Goal: Task Accomplishment & Management: Manage account settings

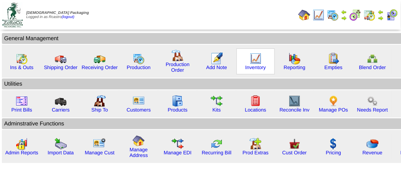
click at [251, 63] on img at bounding box center [256, 58] width 12 height 12
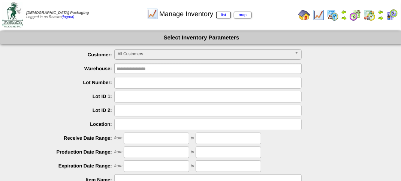
click at [151, 53] on span "All Customers" at bounding box center [205, 53] width 174 height 9
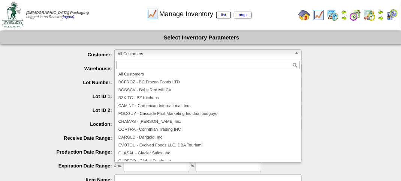
click at [352, 76] on ul "**********" at bounding box center [201, 167] width 403 height 236
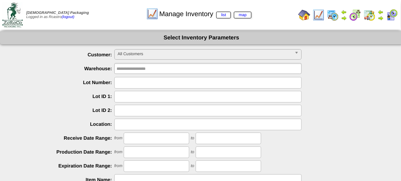
drag, startPoint x: 141, startPoint y: 80, endPoint x: 142, endPoint y: 76, distance: 4.3
click at [141, 80] on input "text" at bounding box center [207, 83] width 187 height 12
type input "*******"
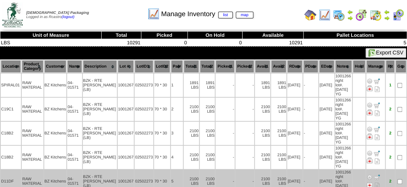
click at [72, 169] on td "04-01571" at bounding box center [74, 180] width 15 height 23
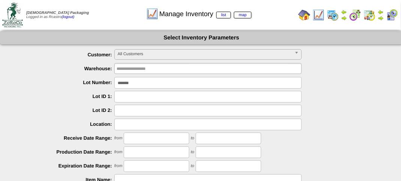
click at [139, 83] on input "*******" at bounding box center [207, 83] width 187 height 12
type input "*"
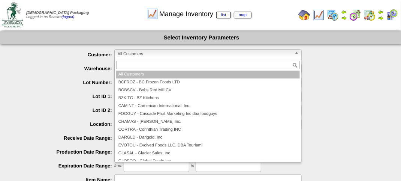
click at [153, 53] on span "All Customers" at bounding box center [205, 53] width 174 height 9
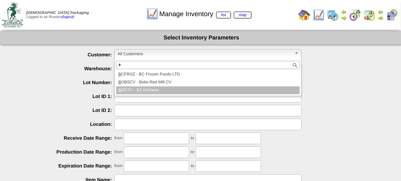
type input "*"
click at [151, 90] on li "B ZKITC - BZ Kitchens" at bounding box center [208, 90] width 184 height 8
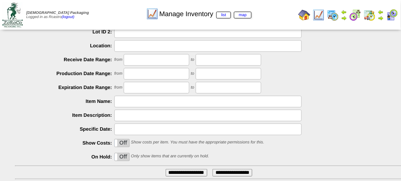
scroll to position [132, 0]
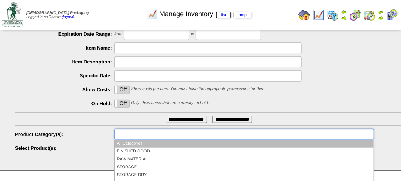
click at [148, 137] on input "text" at bounding box center [141, 133] width 48 height 9
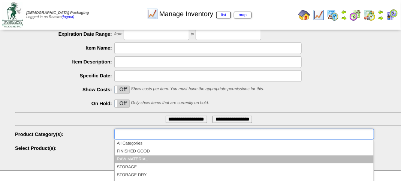
click at [143, 157] on li "RAW MATERIAL" at bounding box center [244, 159] width 259 height 8
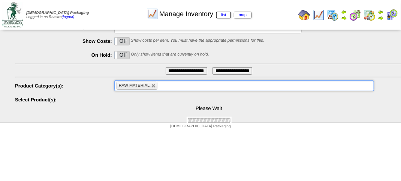
scroll to position [180, 0]
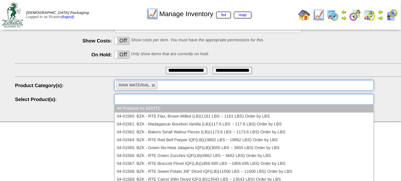
click at [151, 95] on input "text" at bounding box center [141, 98] width 48 height 9
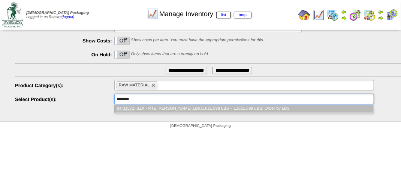
type input "********"
click at [190, 107] on li "04-01571 : BZK - RTE Julienne Carrots(LB)(11621.698 LBS ~ 11621.698 LBS) Order …" at bounding box center [244, 109] width 259 height 8
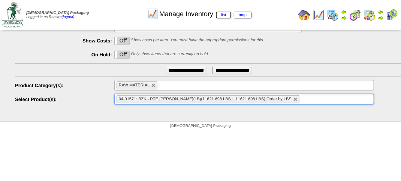
click at [183, 71] on input "**********" at bounding box center [187, 70] width 42 height 7
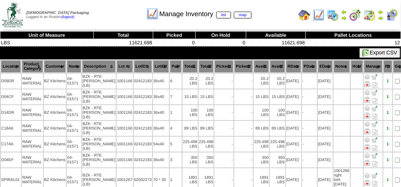
click at [9, 63] on th "Location" at bounding box center [11, 66] width 20 height 13
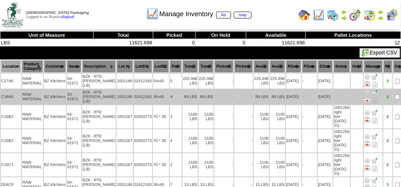
scroll to position [37, 0]
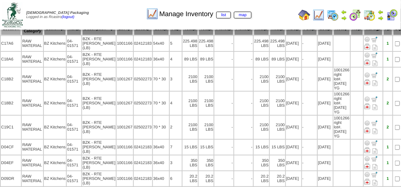
click at [109, 17] on div "Manage Inventory list map" at bounding box center [198, 11] width 229 height 21
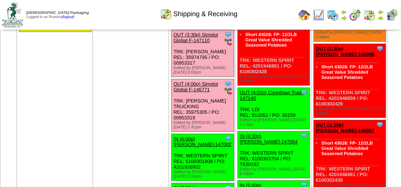
scroll to position [862, 0]
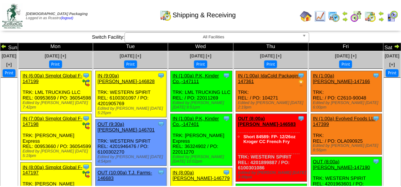
scroll to position [862, 0]
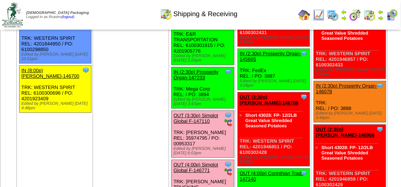
scroll to position [750, 0]
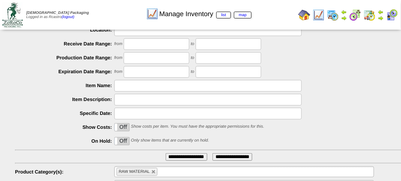
scroll to position [132, 0]
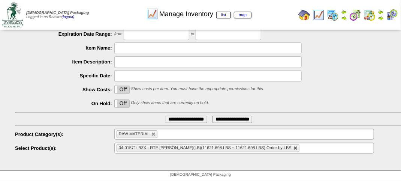
click at [293, 149] on link at bounding box center [295, 148] width 4 height 4
type input "**********"
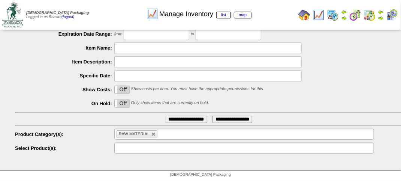
click at [159, 145] on input "text" at bounding box center [141, 147] width 48 height 9
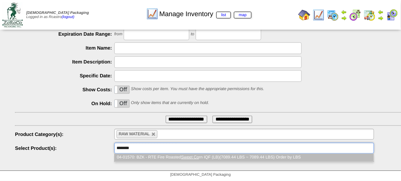
type input "********"
click at [180, 158] on li "04-01570: BZK - RTE Fire Roasted Sweet Co rn IQF (LB)(7089.44 LBS ~ 7089.44 LBS…" at bounding box center [244, 157] width 259 height 8
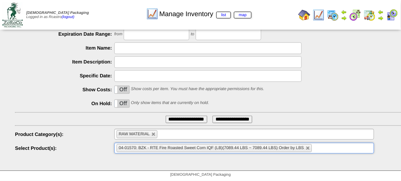
click at [176, 118] on input "**********" at bounding box center [187, 118] width 42 height 7
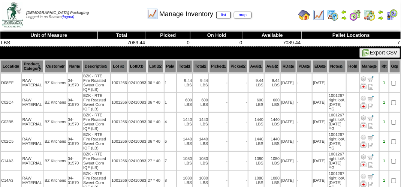
click at [8, 67] on th "Location" at bounding box center [11, 66] width 20 height 13
click at [109, 19] on div "Manage Inventory list map" at bounding box center [198, 11] width 229 height 21
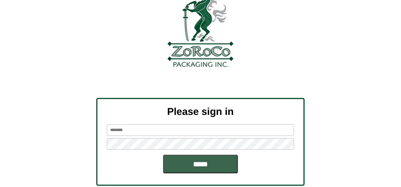
scroll to position [85, 0]
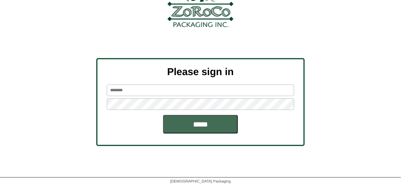
type input "*******"
click at [210, 125] on input "*****" at bounding box center [200, 124] width 75 height 19
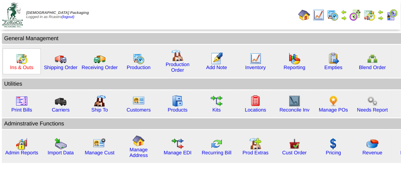
click at [19, 66] on link "Ins & Outs" at bounding box center [21, 67] width 23 height 6
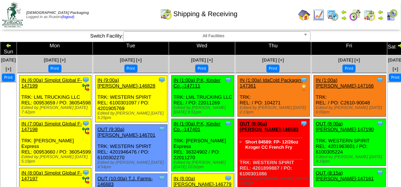
click at [123, 21] on div "Shipping & Receiving" at bounding box center [198, 11] width 229 height 21
click at [281, 64] on div "Print" at bounding box center [273, 68] width 75 height 8
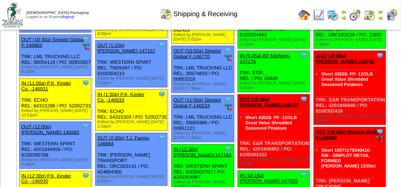
scroll to position [337, 0]
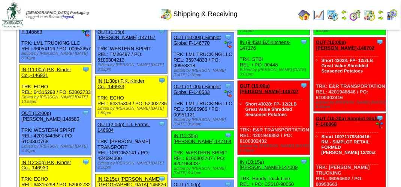
click at [126, 11] on div "Shipping & Receiving" at bounding box center [198, 11] width 229 height 21
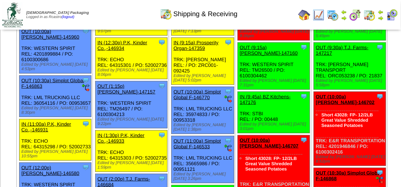
scroll to position [300, 0]
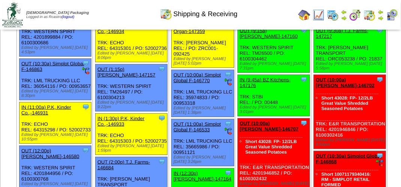
click at [126, 17] on div "Shipping & Receiving" at bounding box center [198, 11] width 229 height 21
click at [134, 12] on div "Shipping & Receiving" at bounding box center [198, 11] width 229 height 21
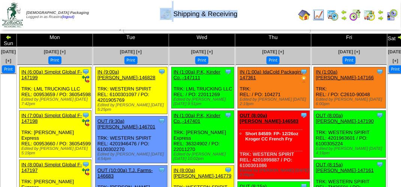
scroll to position [0, 0]
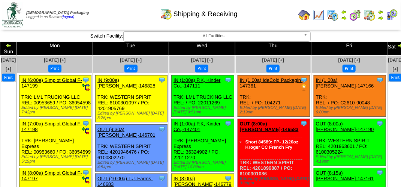
click at [217, 12] on span "Shipping & Receiving" at bounding box center [206, 14] width 64 height 8
click at [110, 24] on td "Print All" at bounding box center [201, 15] width 188 height 28
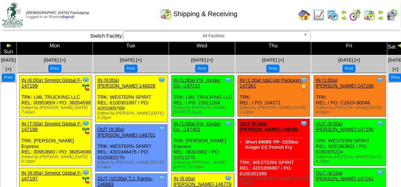
click at [110, 24] on td "Print All" at bounding box center [201, 15] width 188 height 28
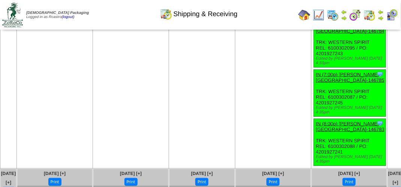
scroll to position [1199, 0]
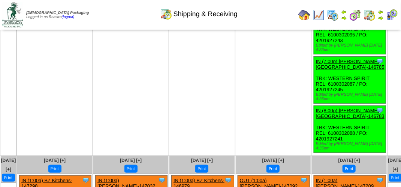
click at [392, 15] on img at bounding box center [392, 15] width 12 height 12
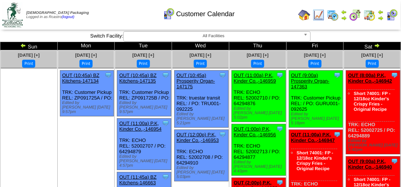
click at [264, 10] on div "Customer Calendar" at bounding box center [198, 11] width 229 height 21
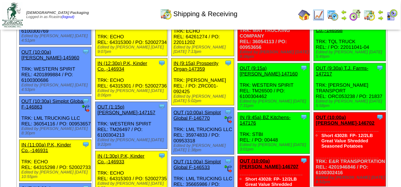
scroll to position [412, 0]
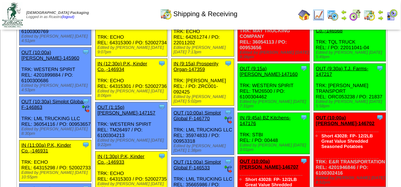
scroll to position [262, 0]
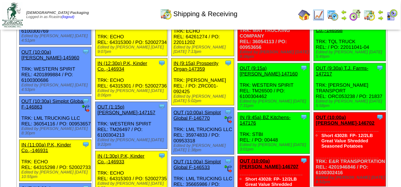
click at [255, 76] on link "OUT (9:15a) [PERSON_NAME]-147160" at bounding box center [269, 70] width 58 height 11
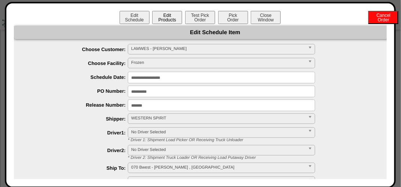
click at [162, 18] on button "Edit Products" at bounding box center [167, 17] width 30 height 13
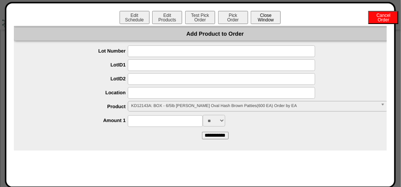
click at [274, 20] on button "Close Window" at bounding box center [266, 17] width 30 height 13
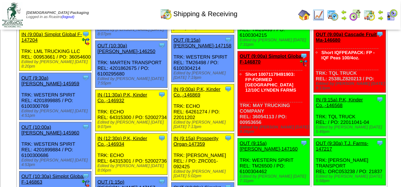
scroll to position [300, 0]
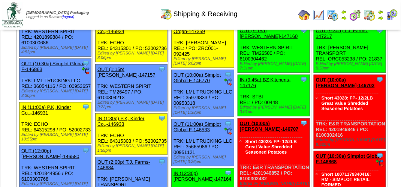
click at [258, 39] on link "OUT (9:15a) [PERSON_NAME]-147160" at bounding box center [269, 33] width 58 height 11
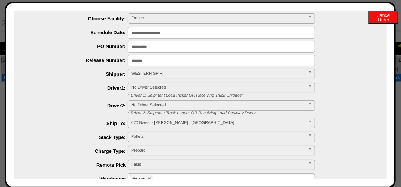
scroll to position [0, 0]
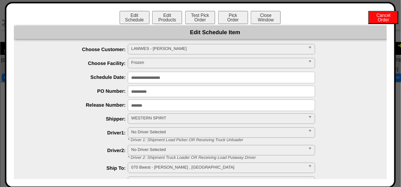
click at [115, 31] on div "Edit Schedule Item" at bounding box center [215, 32] width 403 height 13
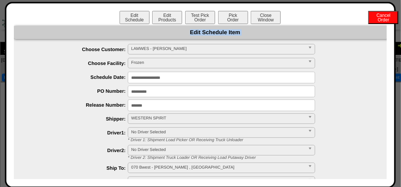
click at [115, 31] on div "Edit Schedule Item" at bounding box center [215, 32] width 403 height 13
click at [149, 34] on div "Edit Schedule Item" at bounding box center [215, 32] width 403 height 13
click at [168, 19] on button "Edit Products" at bounding box center [167, 17] width 30 height 13
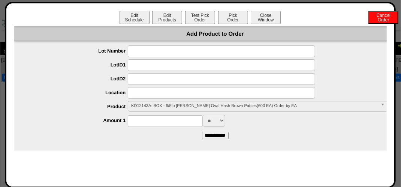
click at [160, 105] on span "KD12143A: BOX - 6/5lb [PERSON_NAME] Oval Hash Brown Patties(600 EA) Order by EA" at bounding box center [254, 105] width 246 height 9
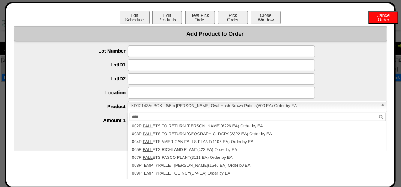
click at [151, 117] on input "****" at bounding box center [258, 116] width 256 height 8
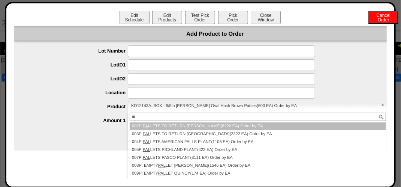
type input "*"
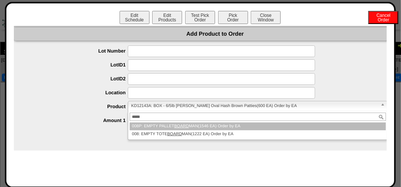
type input "*****"
click at [180, 127] on em "BOARD" at bounding box center [181, 126] width 15 height 4
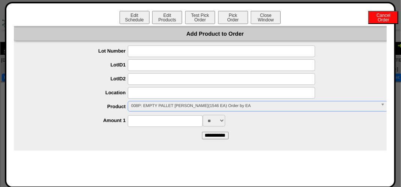
click at [170, 119] on input at bounding box center [165, 121] width 75 height 12
type input "***"
click at [136, 138] on form "**********" at bounding box center [215, 91] width 403 height 93
click at [219, 136] on input "**********" at bounding box center [215, 135] width 27 height 7
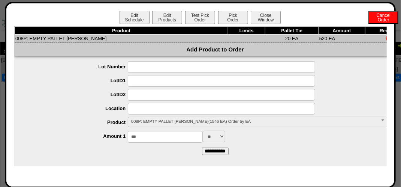
click at [77, 96] on label "LotID2" at bounding box center [78, 94] width 99 height 6
click at [85, 40] on td "008P: EMPTY PALLET BOARDMAN" at bounding box center [121, 38] width 213 height 8
click at [76, 76] on div at bounding box center [223, 81] width 388 height 12
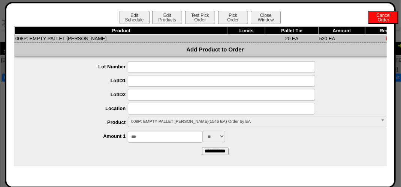
click at [76, 76] on div at bounding box center [223, 81] width 388 height 12
click at [65, 74] on ul "**********" at bounding box center [215, 101] width 403 height 81
click at [203, 19] on button "Test Pick Order" at bounding box center [200, 17] width 30 height 13
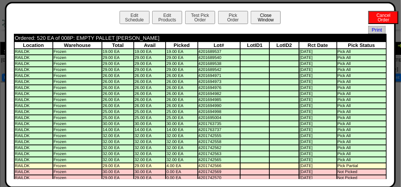
click at [265, 24] on button "Close Window" at bounding box center [266, 17] width 30 height 13
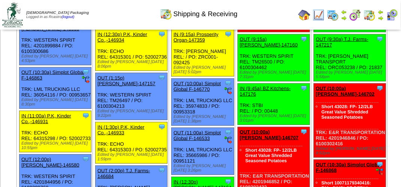
scroll to position [300, 0]
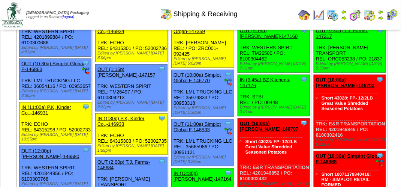
click at [259, 39] on link "OUT (9:15a) [PERSON_NAME]-147160" at bounding box center [269, 33] width 58 height 11
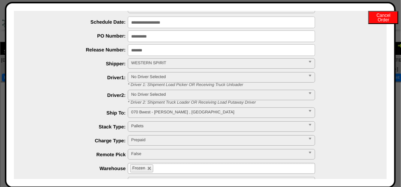
scroll to position [0, 0]
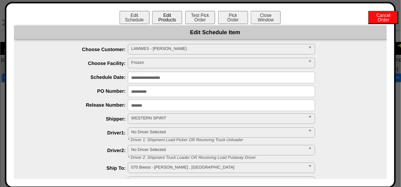
click at [169, 18] on button "Edit Products" at bounding box center [167, 17] width 30 height 13
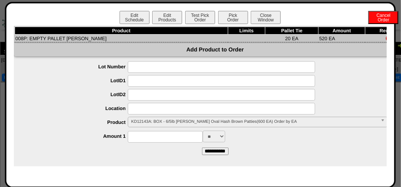
click at [173, 120] on span "KD12143A: BOX - 6/5lb [PERSON_NAME] Oval Hash Brown Patties(600 EA) Order by EA" at bounding box center [254, 121] width 246 height 9
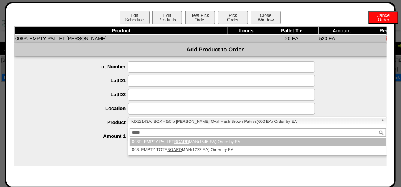
type input "*****"
click at [176, 141] on em "BOARD" at bounding box center [181, 141] width 15 height 4
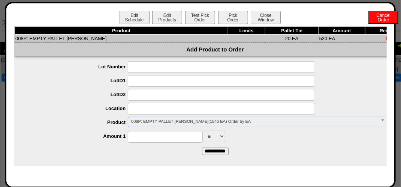
click at [172, 139] on input at bounding box center [165, 137] width 75 height 12
type input "***"
click at [216, 151] on input "**********" at bounding box center [215, 150] width 27 height 7
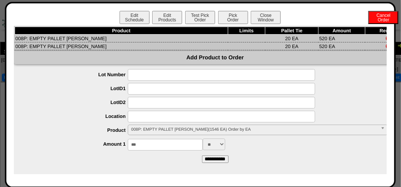
click at [30, 45] on td "008P: EMPTY PALLET [PERSON_NAME]" at bounding box center [121, 46] width 213 height 8
drag, startPoint x: 256, startPoint y: 45, endPoint x: 216, endPoint y: 45, distance: 40.5
click at [228, 45] on td at bounding box center [246, 46] width 37 height 8
drag, startPoint x: 234, startPoint y: 18, endPoint x: 273, endPoint y: 47, distance: 48.9
click at [234, 18] on button "Pick Order" at bounding box center [233, 17] width 30 height 13
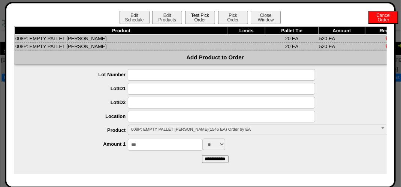
click at [201, 19] on button "Test Pick Order" at bounding box center [200, 17] width 30 height 13
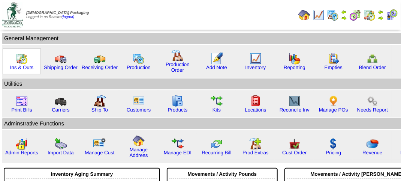
click at [19, 61] on img at bounding box center [22, 58] width 12 height 12
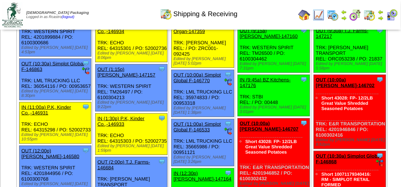
scroll to position [262, 0]
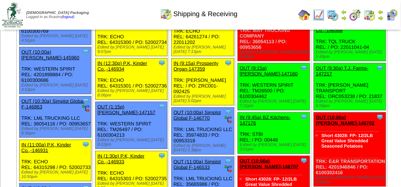
click at [257, 76] on link "OUT (9:15a) [PERSON_NAME]-147160" at bounding box center [269, 70] width 58 height 11
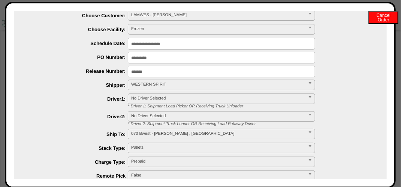
scroll to position [0, 0]
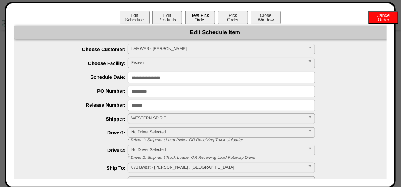
click at [198, 18] on button "Test Pick Order" at bounding box center [200, 17] width 30 height 13
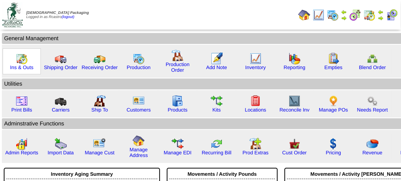
click at [21, 63] on img at bounding box center [22, 58] width 12 height 12
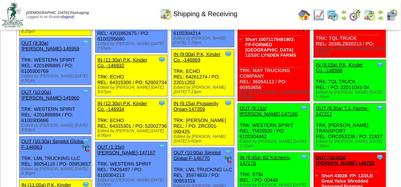
scroll to position [262, 0]
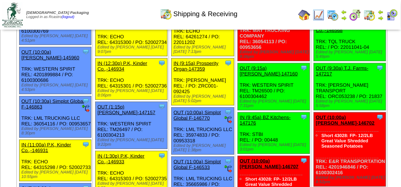
click at [256, 76] on link "OUT (9:15a) [PERSON_NAME]-147160" at bounding box center [269, 70] width 58 height 11
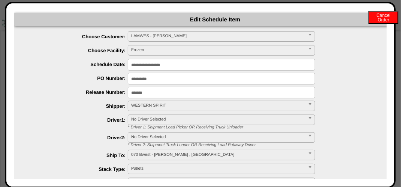
scroll to position [0, 0]
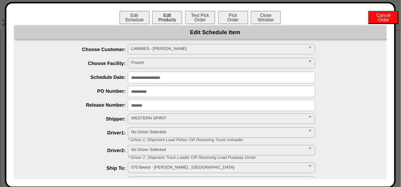
click at [162, 18] on button "Edit Products" at bounding box center [167, 17] width 30 height 13
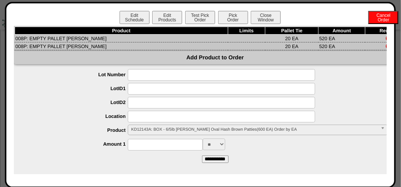
scroll to position [0, 35]
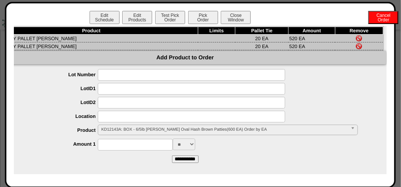
click at [356, 46] on img at bounding box center [359, 46] width 6 height 6
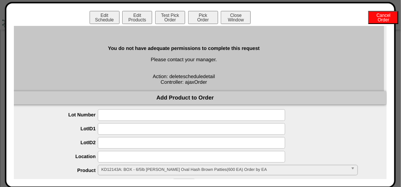
scroll to position [75, 0]
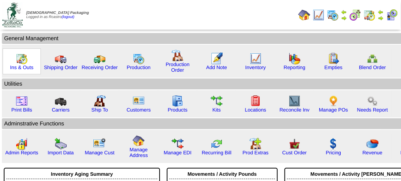
click at [21, 60] on img at bounding box center [22, 58] width 12 height 12
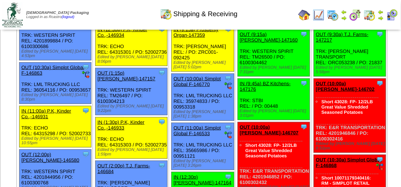
scroll to position [300, 0]
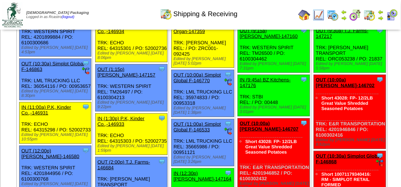
click at [259, 39] on link "OUT (9:15a) [PERSON_NAME]-147160" at bounding box center [269, 33] width 58 height 11
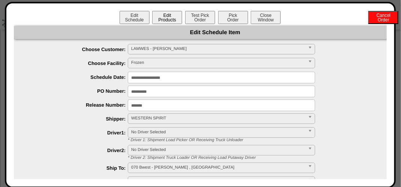
click at [165, 17] on button "Edit Products" at bounding box center [167, 17] width 30 height 13
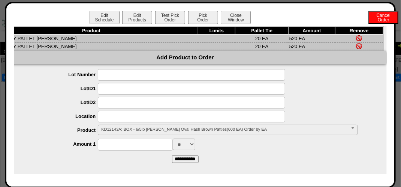
scroll to position [0, 0]
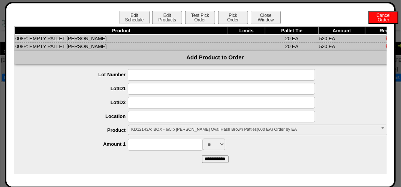
click at [55, 103] on label "LotID2" at bounding box center [78, 102] width 99 height 6
click at [311, 10] on div "Edit Schedule Edit Products Test Pick Order Pick Order Cancel Order Close Windo…" at bounding box center [200, 95] width 391 height 186
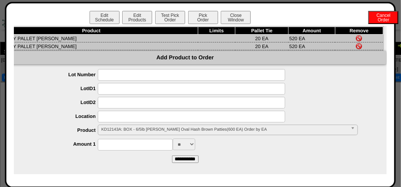
click at [356, 37] on img at bounding box center [359, 38] width 6 height 6
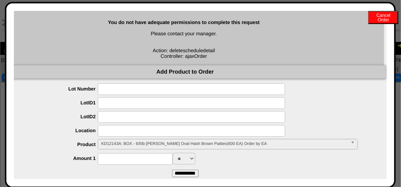
scroll to position [44, 35]
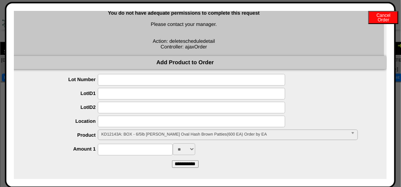
click at [128, 21] on div "You do not have adequate permissions to complete this request Please contact yo…" at bounding box center [184, 23] width 399 height 64
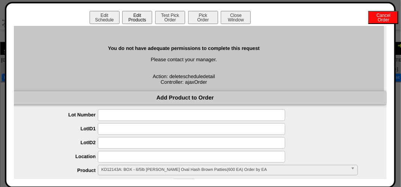
scroll to position [0, 35]
click at [127, 16] on button "Edit Products" at bounding box center [137, 17] width 30 height 13
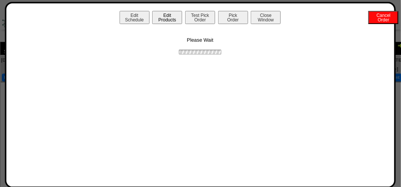
scroll to position [0, 0]
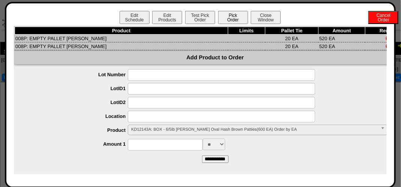
click at [230, 18] on button "Pick Order" at bounding box center [233, 17] width 30 height 13
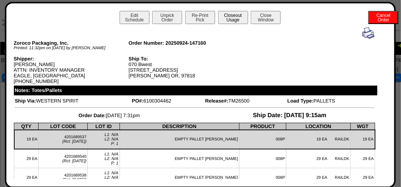
click at [236, 18] on button "Closeout Usage" at bounding box center [233, 17] width 30 height 13
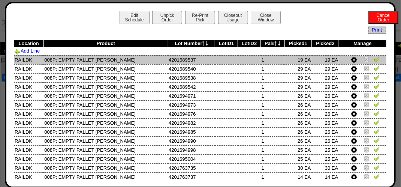
click at [364, 61] on img at bounding box center [367, 59] width 6 height 6
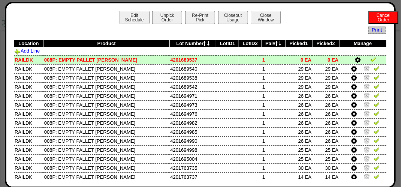
scroll to position [675, 0]
click at [226, 19] on button "Closeout Usage" at bounding box center [233, 17] width 30 height 13
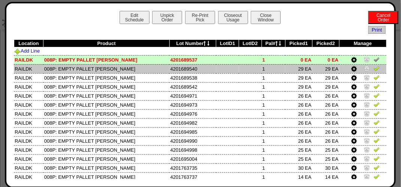
click at [364, 70] on img at bounding box center [367, 68] width 6 height 6
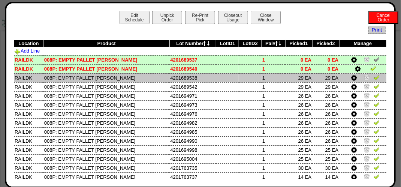
click at [364, 79] on img at bounding box center [367, 77] width 6 height 6
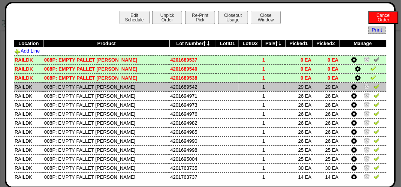
click at [364, 88] on img at bounding box center [367, 86] width 6 height 6
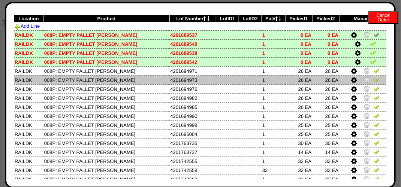
scroll to position [0, 0]
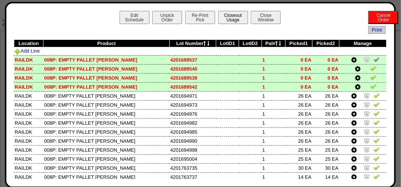
click at [227, 19] on button "Closeout Usage" at bounding box center [233, 17] width 30 height 13
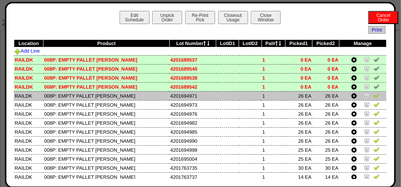
click at [364, 95] on img at bounding box center [367, 95] width 6 height 6
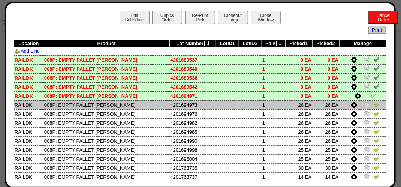
click at [364, 106] on img at bounding box center [367, 104] width 6 height 6
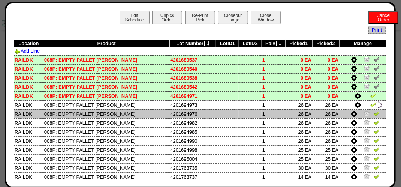
click at [364, 114] on img at bounding box center [367, 113] width 6 height 6
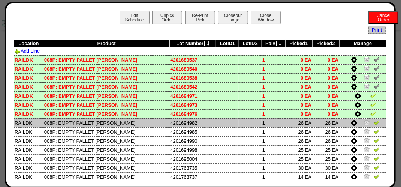
click at [364, 123] on img at bounding box center [367, 122] width 6 height 6
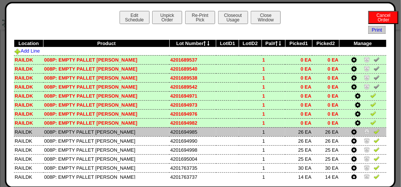
click at [364, 132] on img at bounding box center [367, 131] width 6 height 6
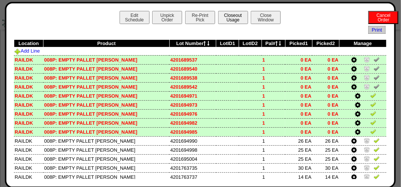
click at [229, 19] on button "Closeout Usage" at bounding box center [233, 17] width 30 height 13
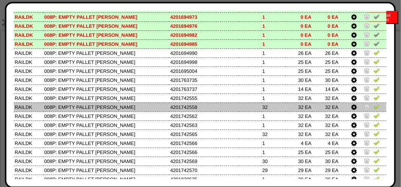
scroll to position [75, 0]
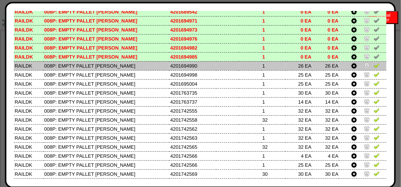
click at [364, 67] on img at bounding box center [367, 65] width 6 height 6
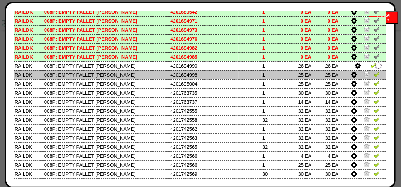
click at [364, 74] on img at bounding box center [367, 74] width 6 height 6
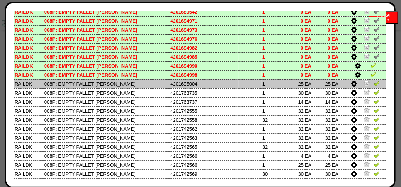
click at [364, 85] on img at bounding box center [367, 83] width 6 height 6
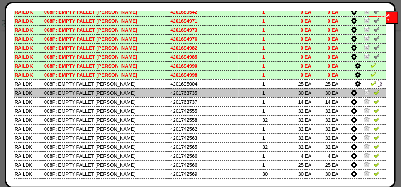
click at [364, 93] on img at bounding box center [367, 92] width 6 height 6
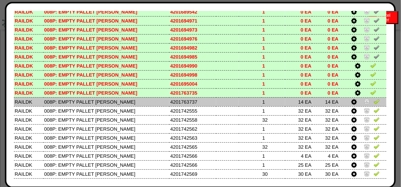
click at [364, 103] on img at bounding box center [367, 101] width 6 height 6
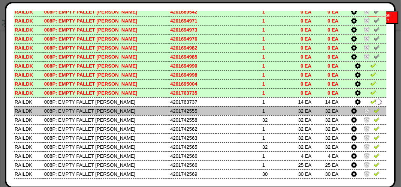
click at [364, 110] on img at bounding box center [367, 110] width 6 height 6
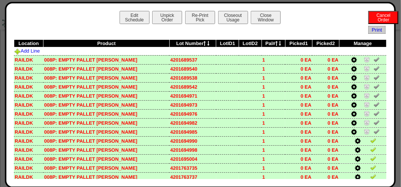
scroll to position [0, 0]
click at [230, 18] on button "Closeout Usage" at bounding box center [233, 17] width 30 height 13
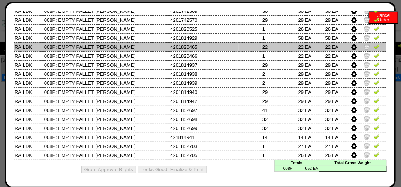
scroll to position [164, 0]
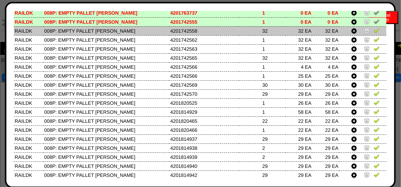
click at [364, 31] on img at bounding box center [367, 30] width 6 height 6
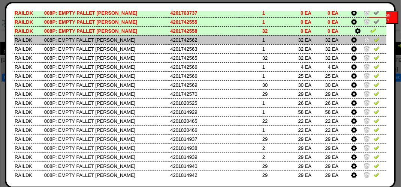
click at [364, 39] on img at bounding box center [367, 39] width 6 height 6
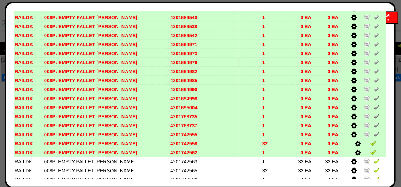
scroll to position [0, 0]
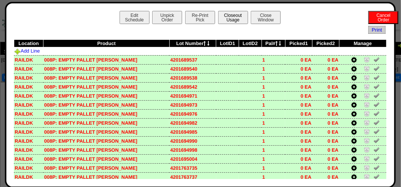
click at [230, 18] on button "Closeout Usage" at bounding box center [233, 17] width 30 height 13
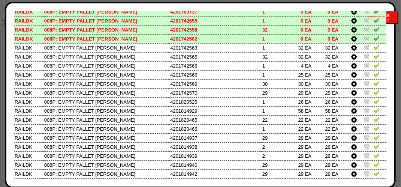
scroll to position [164, 0]
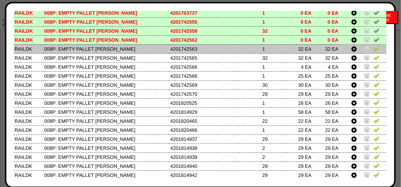
click at [364, 49] on img at bounding box center [367, 48] width 6 height 6
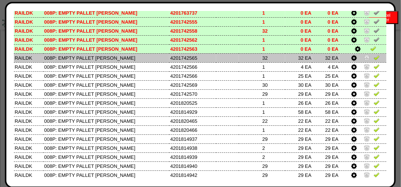
click at [364, 58] on img at bounding box center [367, 57] width 6 height 6
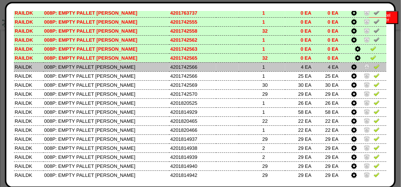
click at [364, 68] on img at bounding box center [367, 66] width 6 height 6
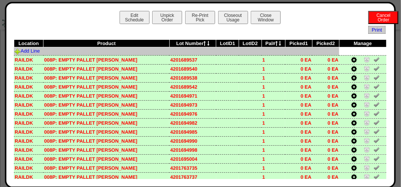
scroll to position [112, 0]
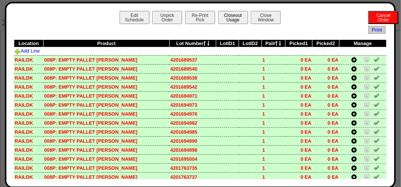
click at [235, 21] on button "Closeout Usage" at bounding box center [233, 17] width 30 height 13
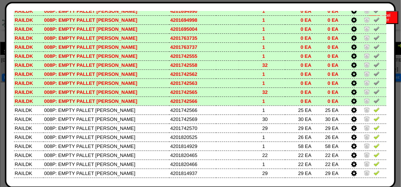
scroll to position [150, 0]
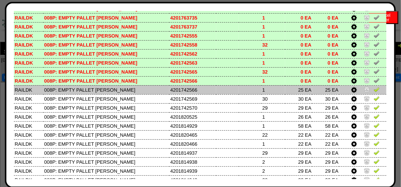
click at [374, 91] on img at bounding box center [377, 89] width 6 height 6
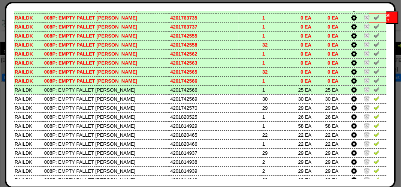
click at [374, 91] on img at bounding box center [377, 89] width 6 height 6
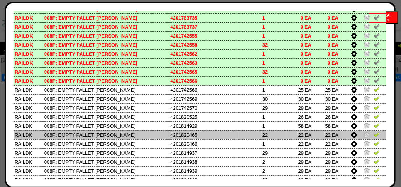
scroll to position [0, 0]
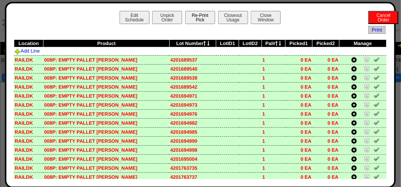
click at [199, 18] on button "Re-Print Pick" at bounding box center [200, 17] width 30 height 13
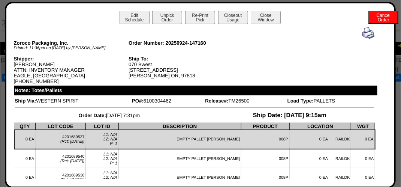
click at [362, 33] on img at bounding box center [368, 33] width 12 height 12
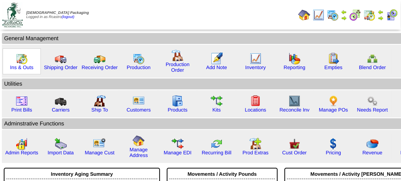
click at [22, 60] on img at bounding box center [22, 58] width 12 height 12
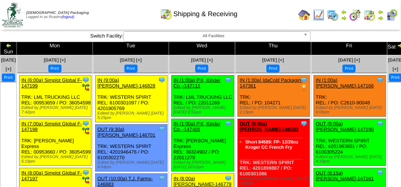
click at [273, 14] on div "Shipping & Receiving" at bounding box center [198, 11] width 229 height 21
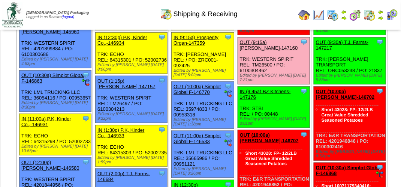
scroll to position [300, 0]
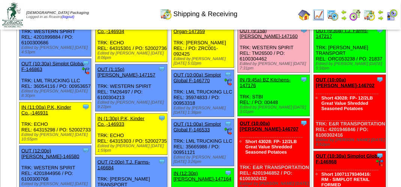
click at [255, 39] on link "OUT (9:15a) Lamb-Weston-147160" at bounding box center [269, 33] width 58 height 11
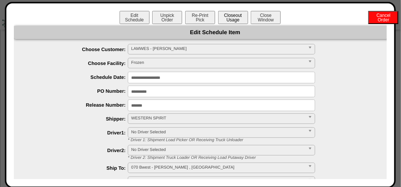
click at [233, 19] on button "Closeout Usage" at bounding box center [233, 17] width 30 height 13
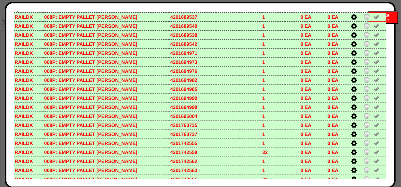
scroll to position [150, 0]
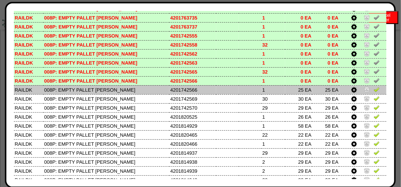
click at [374, 90] on img at bounding box center [377, 89] width 6 height 6
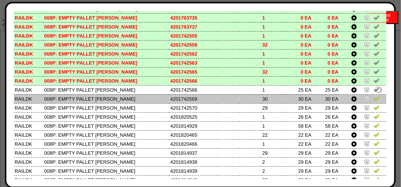
click at [374, 100] on img at bounding box center [377, 98] width 6 height 6
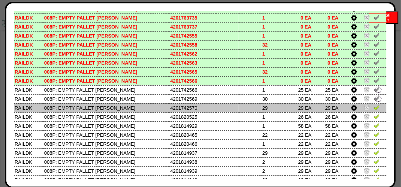
click at [374, 109] on img at bounding box center [377, 107] width 6 height 6
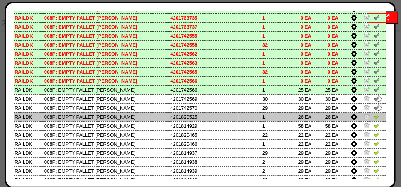
click at [374, 117] on img at bounding box center [377, 116] width 6 height 6
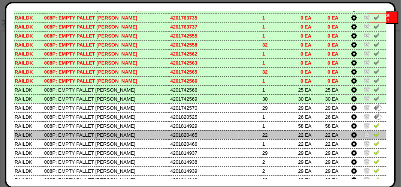
click at [372, 130] on td at bounding box center [362, 125] width 47 height 9
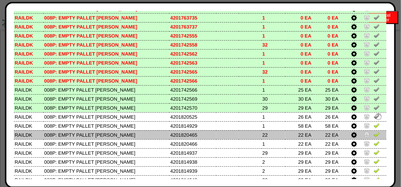
click at [374, 137] on img at bounding box center [377, 134] width 6 height 6
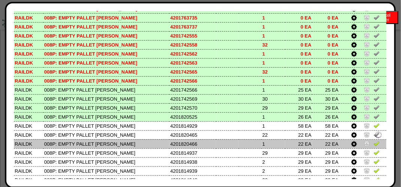
click at [374, 145] on img at bounding box center [377, 143] width 6 height 6
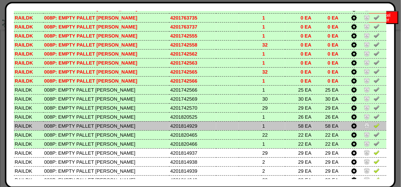
click at [374, 126] on img at bounding box center [377, 125] width 6 height 6
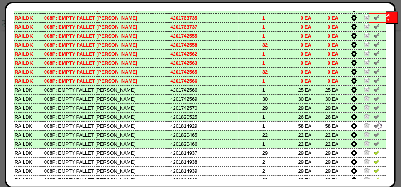
scroll to position [239, 0]
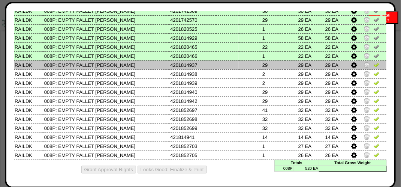
click at [374, 67] on link at bounding box center [377, 66] width 6 height 6
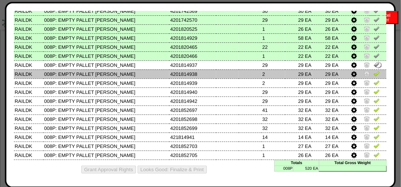
click at [374, 73] on img at bounding box center [377, 73] width 6 height 6
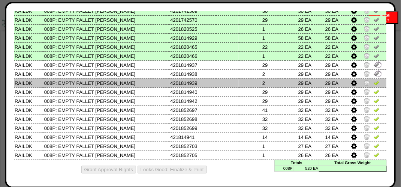
click at [374, 84] on img at bounding box center [377, 82] width 6 height 6
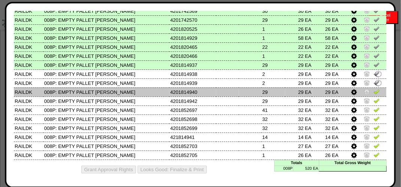
click at [374, 90] on img at bounding box center [377, 91] width 6 height 6
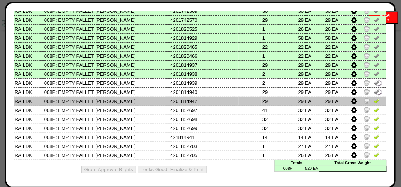
click at [374, 101] on img at bounding box center [377, 100] width 6 height 6
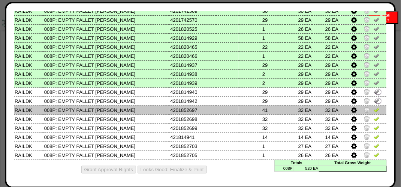
click at [374, 109] on img at bounding box center [377, 109] width 6 height 6
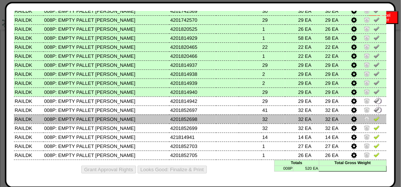
click at [374, 118] on img at bounding box center [377, 118] width 6 height 6
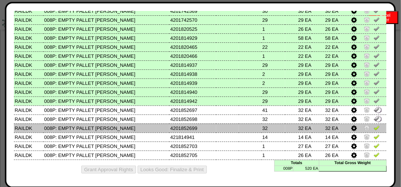
click at [374, 127] on img at bounding box center [377, 127] width 6 height 6
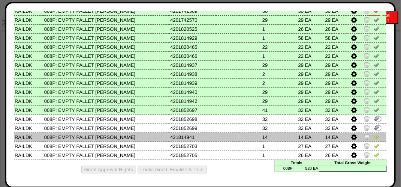
click at [374, 136] on img at bounding box center [377, 136] width 6 height 6
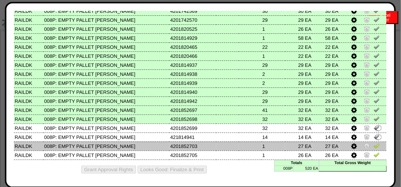
click at [374, 146] on img at bounding box center [377, 145] width 6 height 6
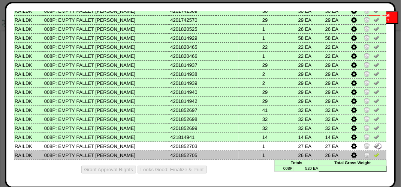
click at [374, 155] on img at bounding box center [377, 154] width 6 height 6
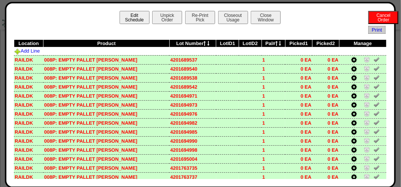
scroll to position [937, 0]
click at [268, 17] on button "Close Window" at bounding box center [266, 17] width 30 height 13
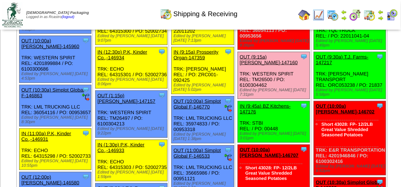
scroll to position [262, 0]
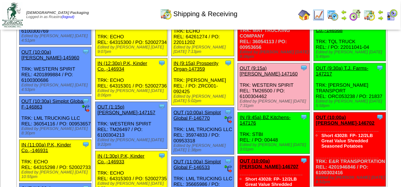
click at [259, 76] on link "OUT (9:15a) [PERSON_NAME]-147160" at bounding box center [269, 70] width 58 height 11
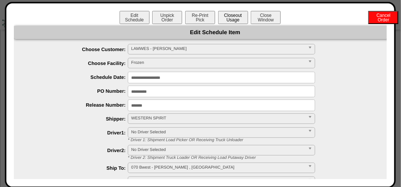
click at [232, 14] on button "Closeout Usage" at bounding box center [233, 17] width 30 height 13
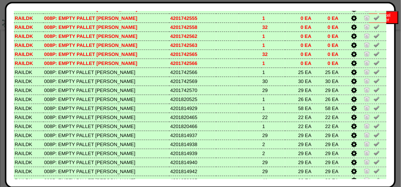
scroll to position [239, 0]
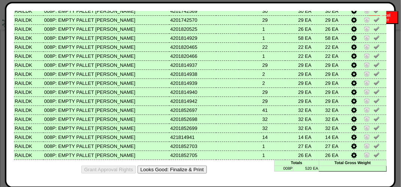
click at [167, 171] on button "Looks Good: Finalize & Print" at bounding box center [172, 169] width 69 height 8
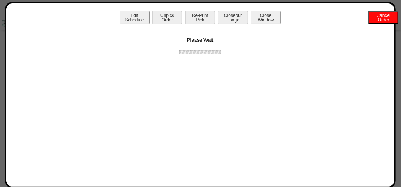
scroll to position [0, 0]
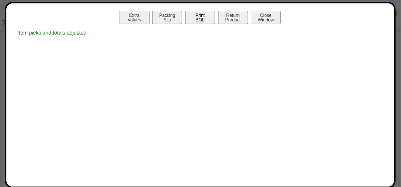
click at [210, 19] on button "Print BOL" at bounding box center [200, 17] width 30 height 13
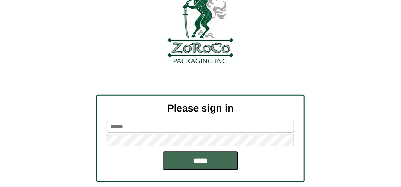
scroll to position [85, 0]
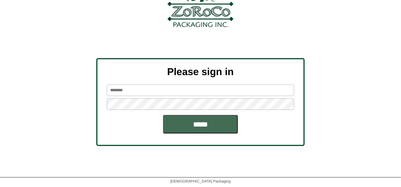
type input "*******"
click at [204, 123] on input "*****" at bounding box center [200, 124] width 75 height 19
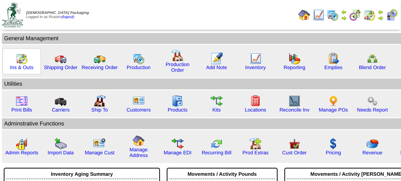
click at [19, 62] on img at bounding box center [22, 58] width 12 height 12
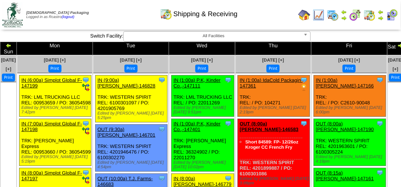
click at [391, 16] on img at bounding box center [392, 15] width 12 height 12
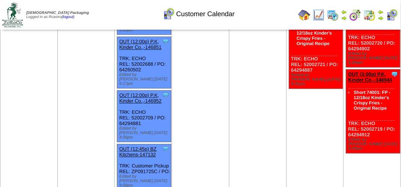
scroll to position [525, 0]
